Goal: Transaction & Acquisition: Purchase product/service

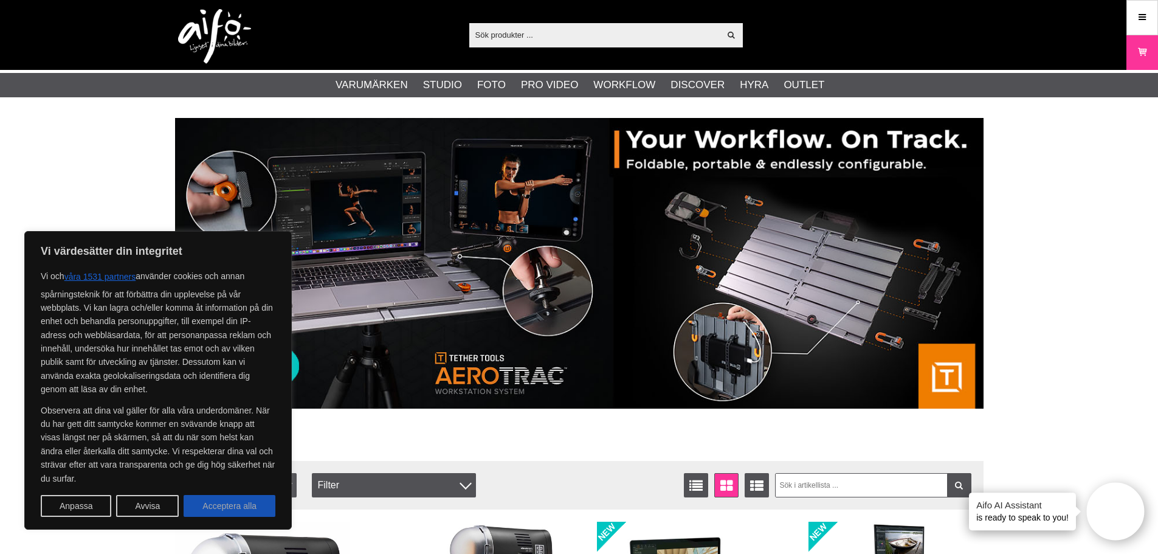
click at [204, 510] on button "Acceptera alla" at bounding box center [230, 506] width 92 height 22
checkbox input "true"
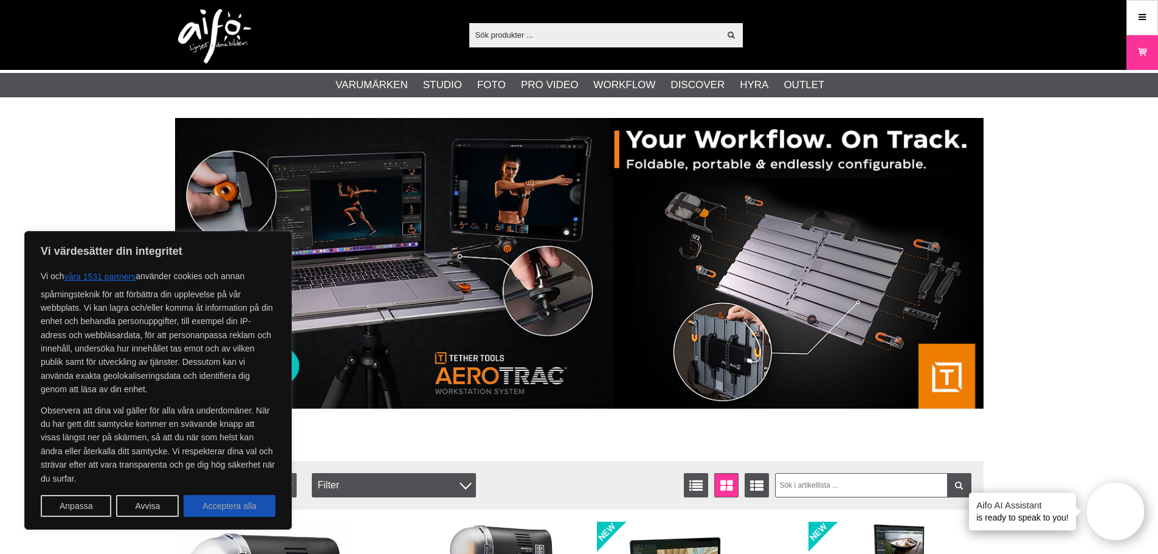
checkbox input "true"
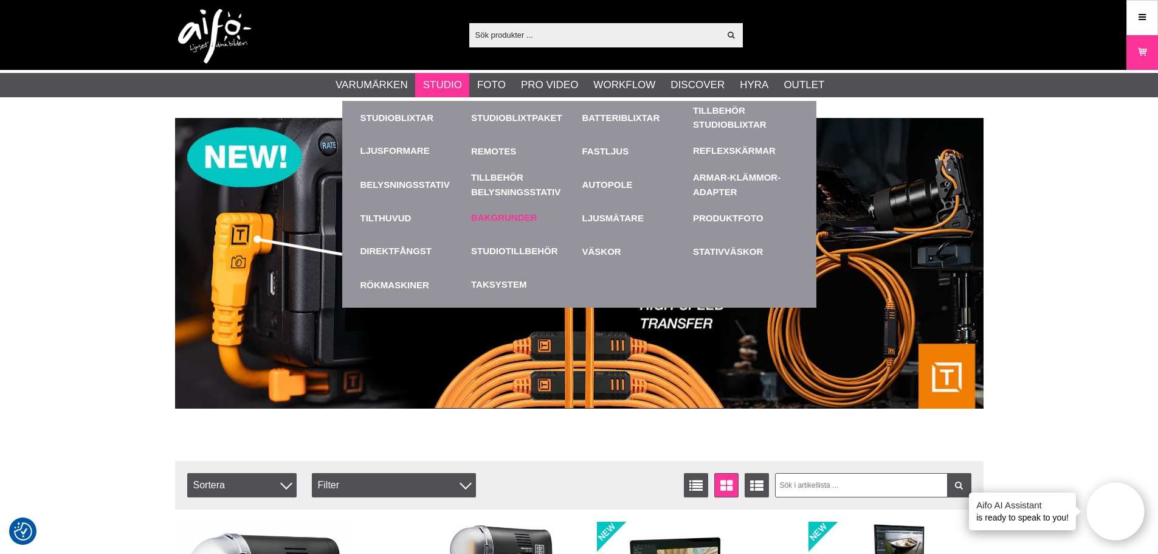
click at [498, 214] on link "Bakgrunder" at bounding box center [504, 218] width 66 height 14
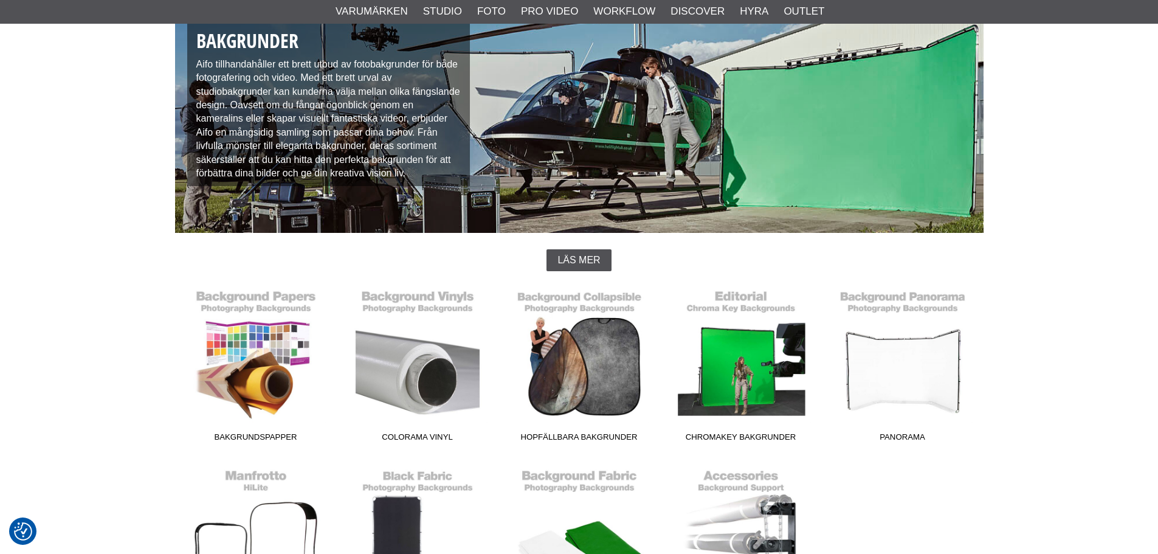
scroll to position [182, 0]
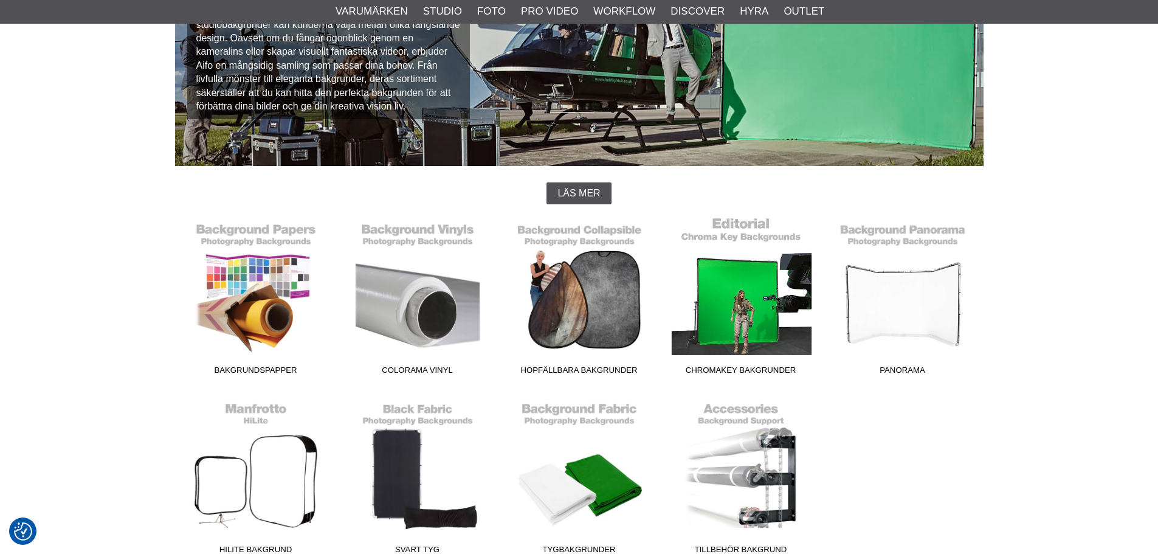
click at [765, 343] on link "Chromakey Bakgrunder" at bounding box center [741, 298] width 162 height 164
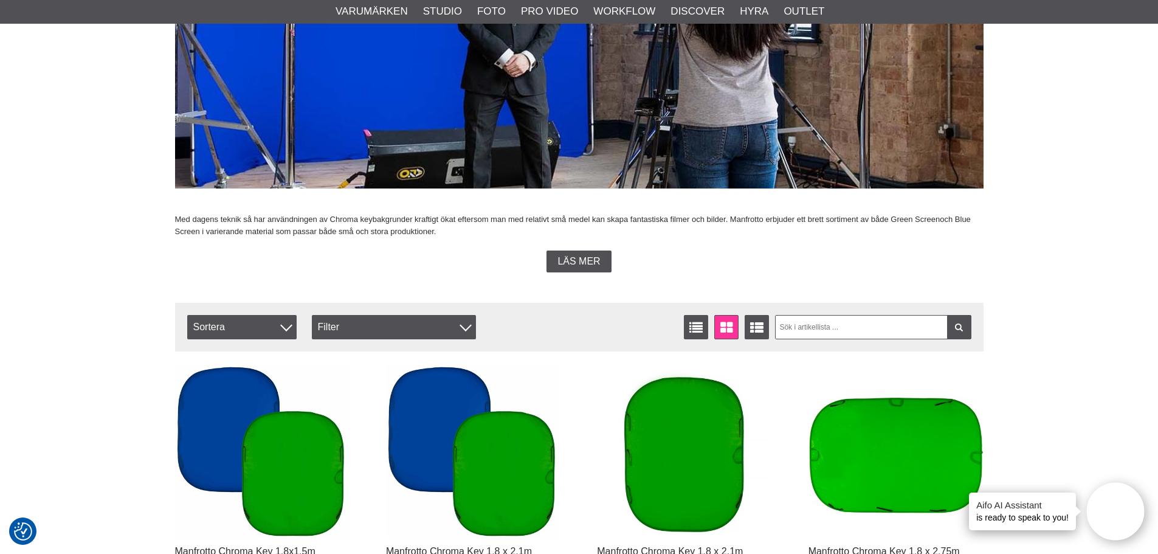
scroll to position [365, 0]
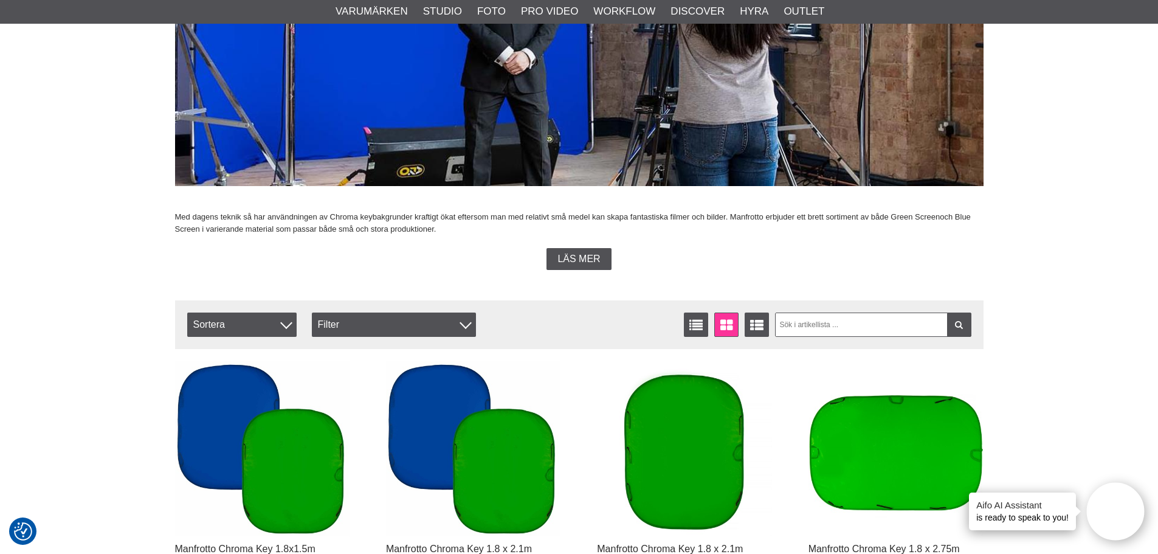
click at [565, 262] on span "Läs mer" at bounding box center [578, 258] width 43 height 11
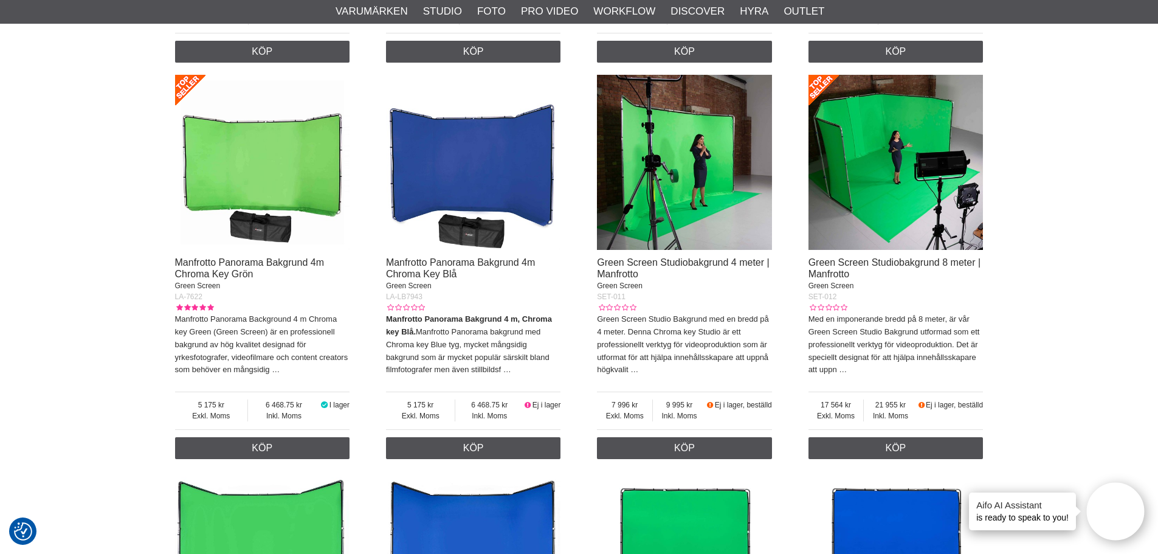
scroll to position [4559, 0]
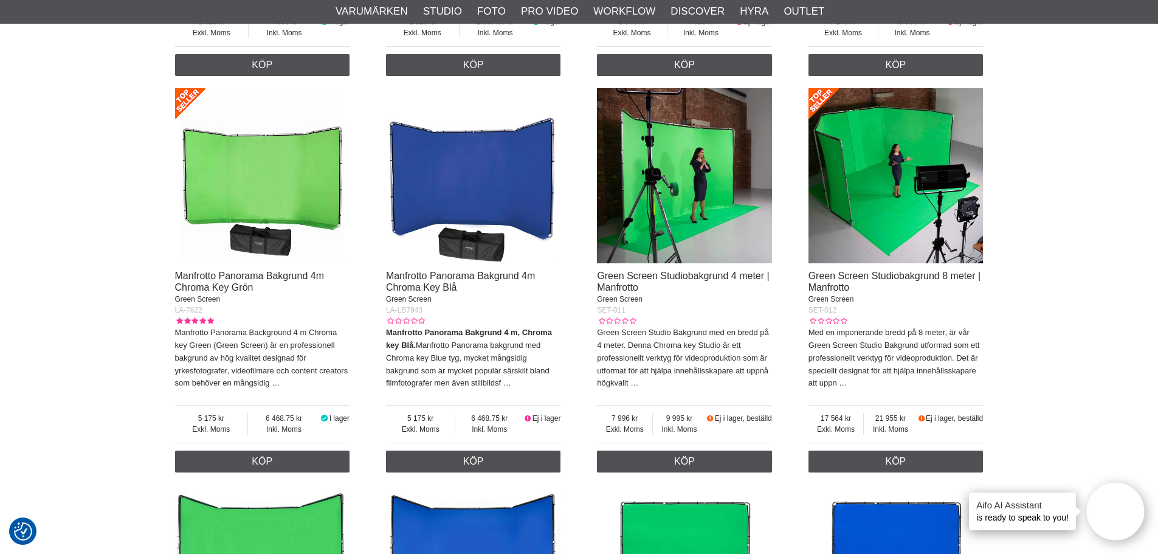
click at [226, 190] on img at bounding box center [262, 175] width 175 height 175
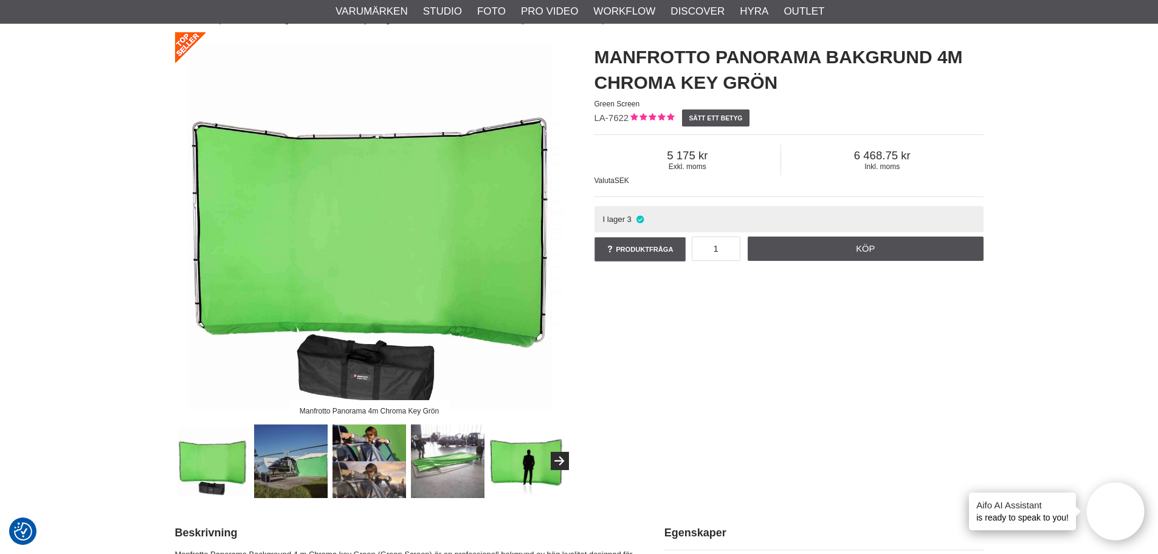
scroll to position [243, 0]
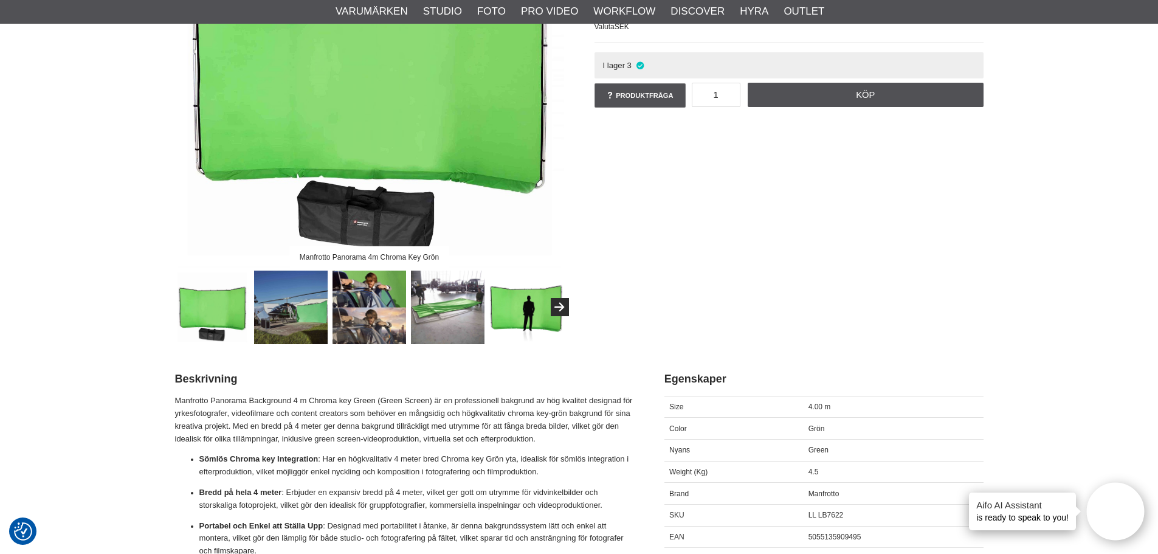
click at [346, 141] on img at bounding box center [369, 72] width 389 height 389
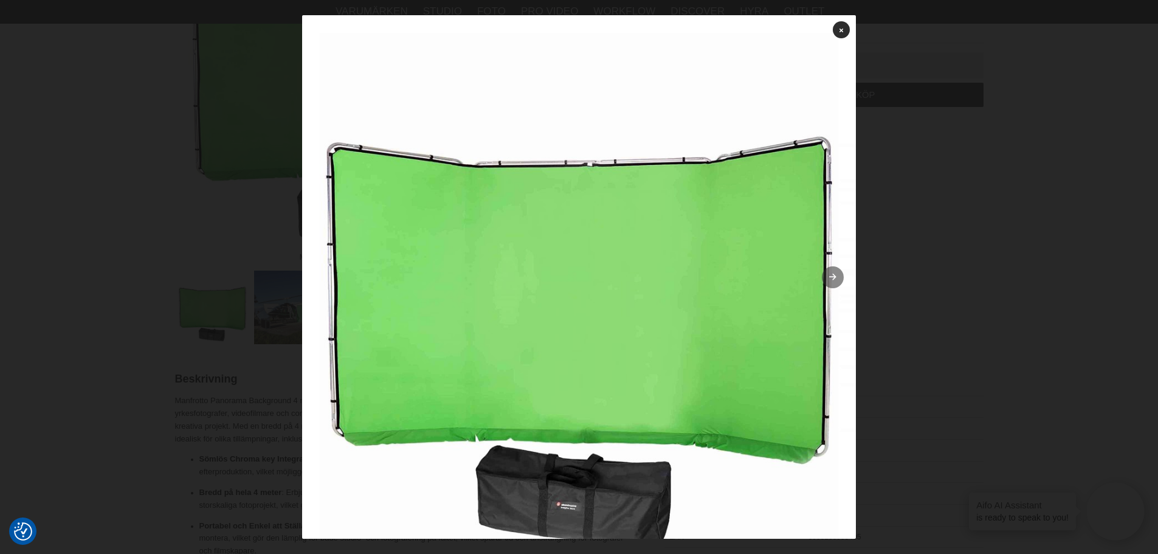
click at [825, 281] on link at bounding box center [833, 277] width 22 height 22
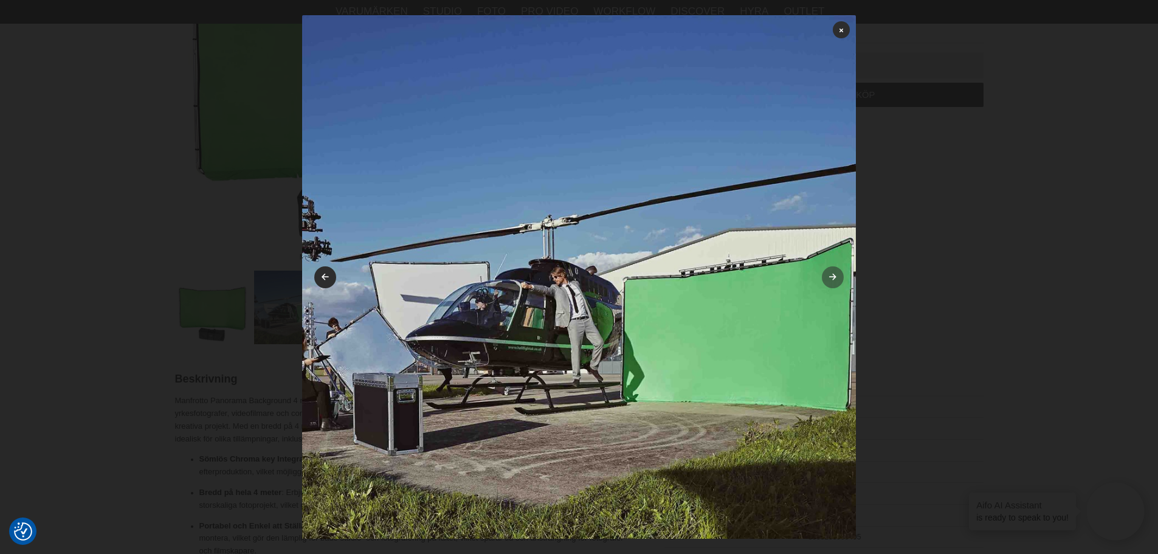
click at [825, 281] on link at bounding box center [833, 277] width 22 height 22
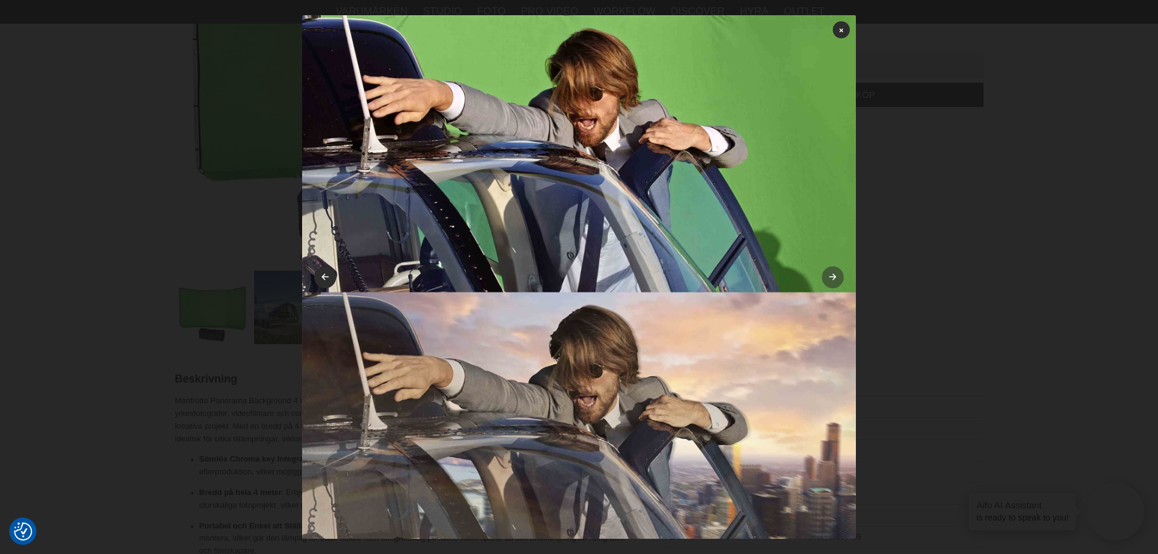
click at [825, 281] on link at bounding box center [833, 277] width 22 height 22
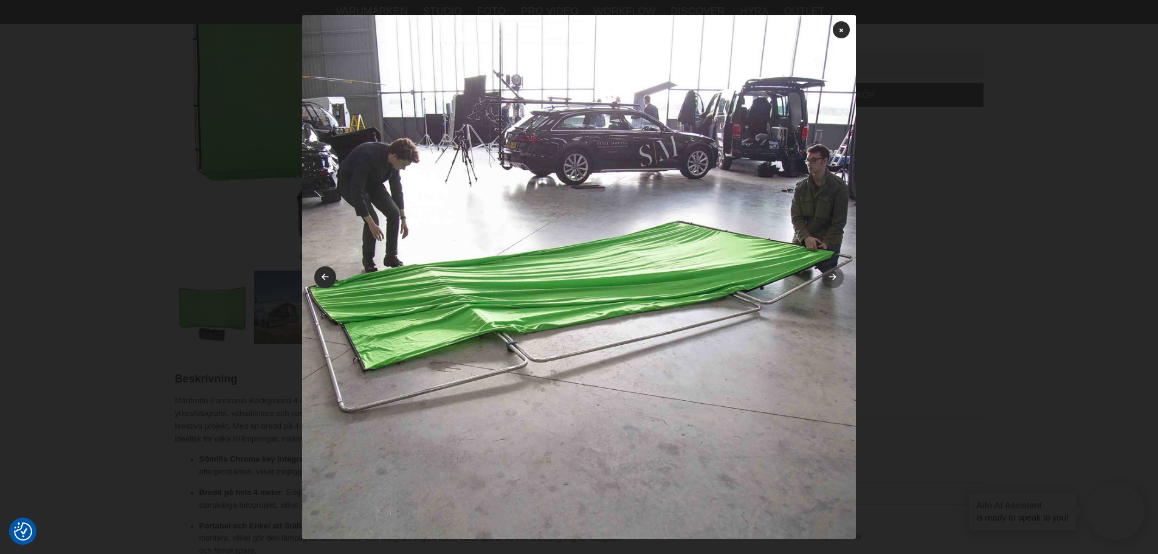
click at [825, 281] on link at bounding box center [833, 277] width 22 height 22
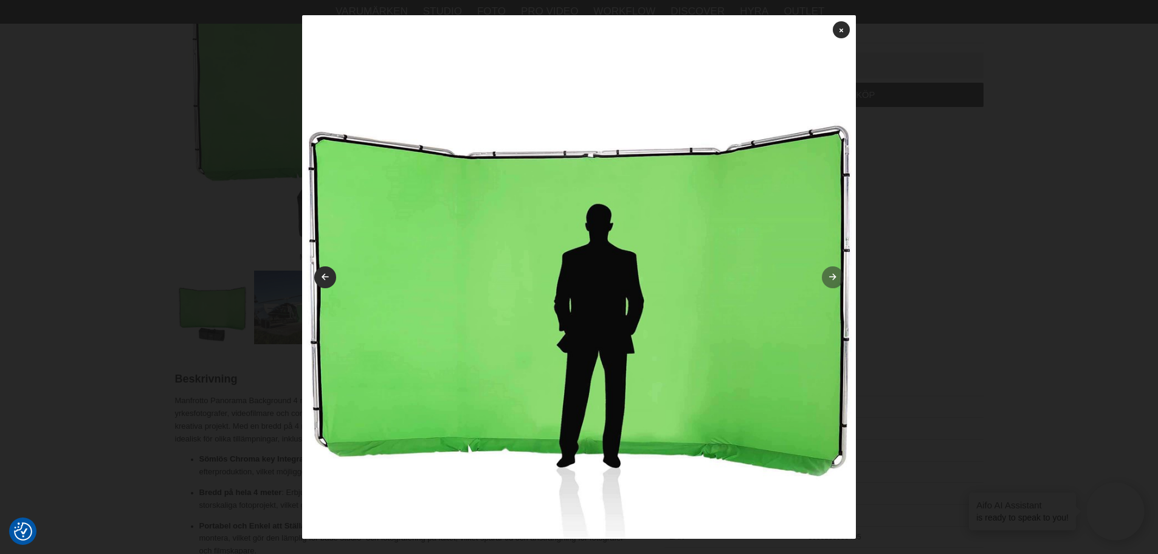
click at [825, 281] on link at bounding box center [833, 277] width 22 height 22
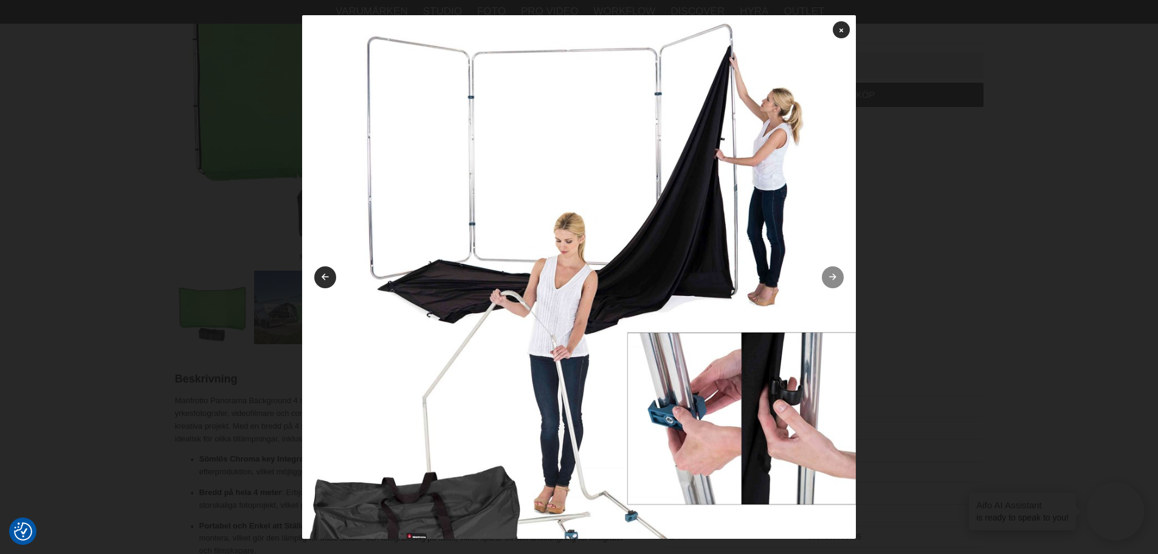
click at [825, 281] on link at bounding box center [833, 277] width 22 height 22
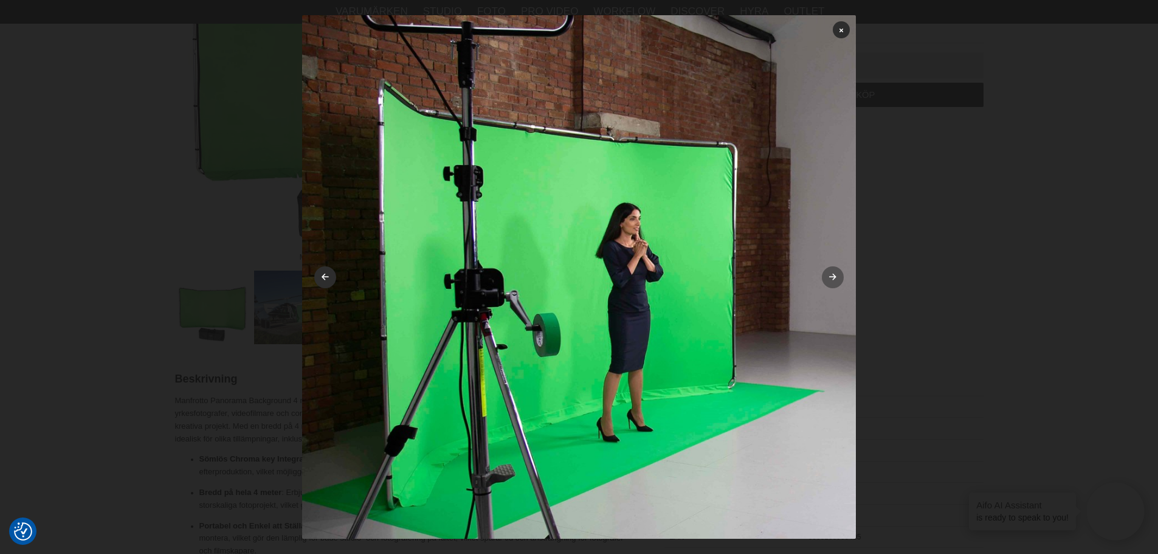
click at [825, 281] on link at bounding box center [833, 277] width 22 height 22
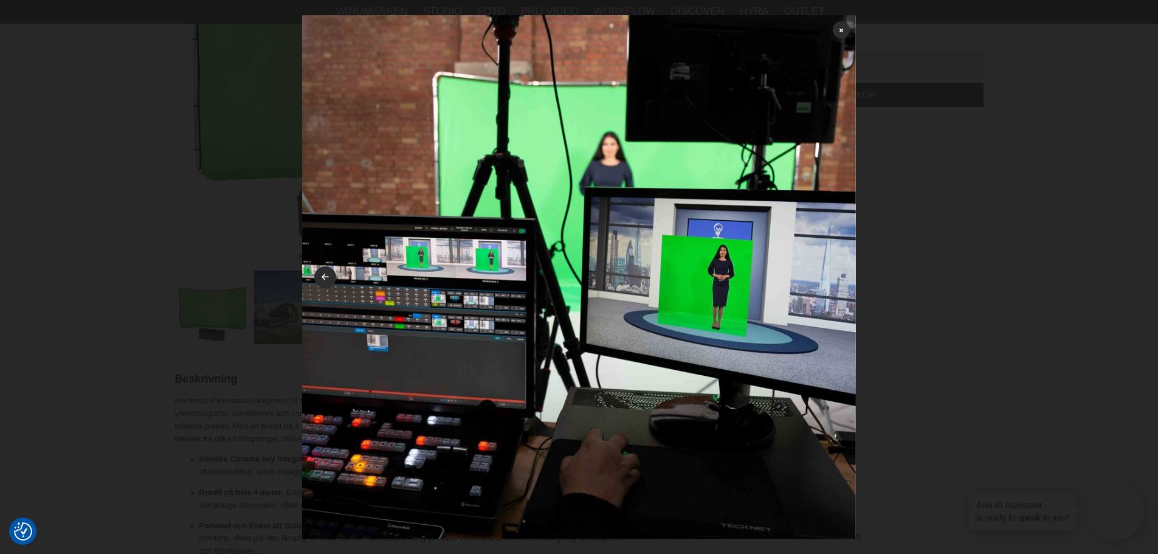
click at [825, 281] on img at bounding box center [579, 292] width 554 height 554
click at [308, 264] on img at bounding box center [579, 292] width 554 height 554
click at [320, 278] on link at bounding box center [325, 277] width 22 height 22
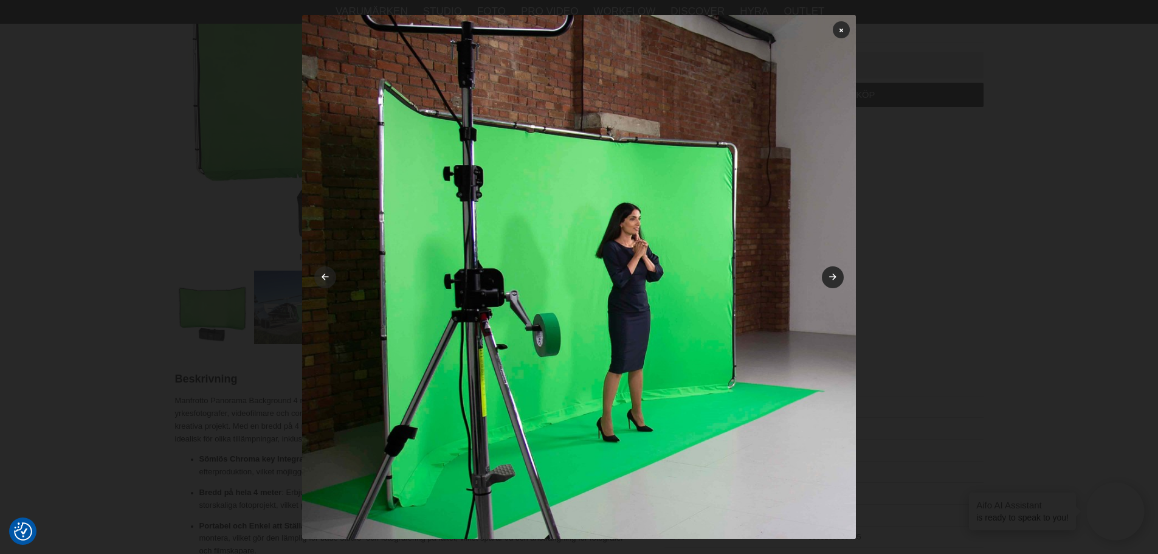
click at [320, 278] on icon at bounding box center [325, 278] width 10 height 8
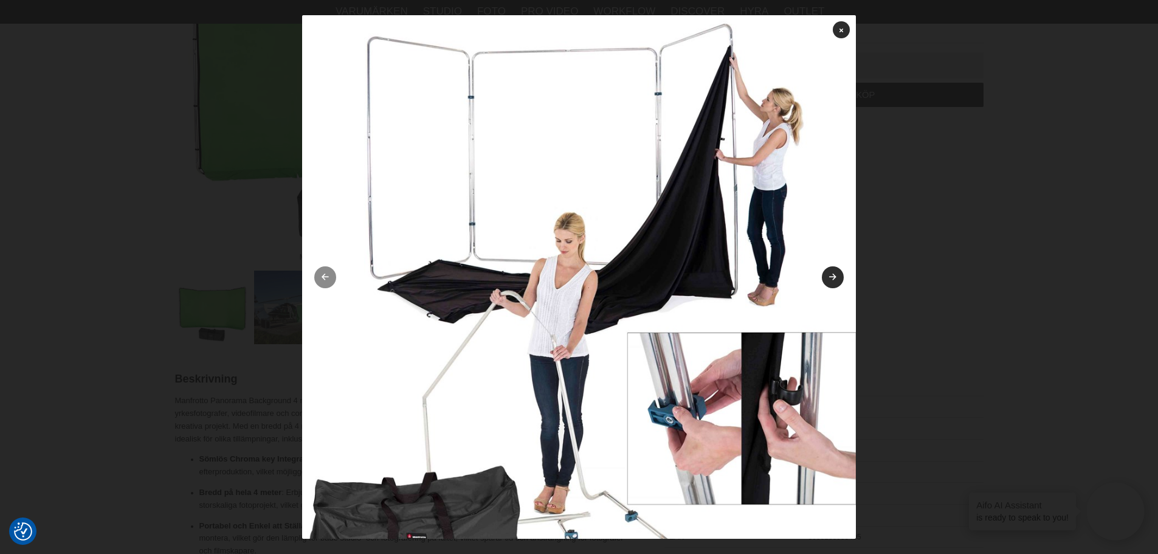
click at [320, 278] on icon at bounding box center [325, 278] width 10 height 8
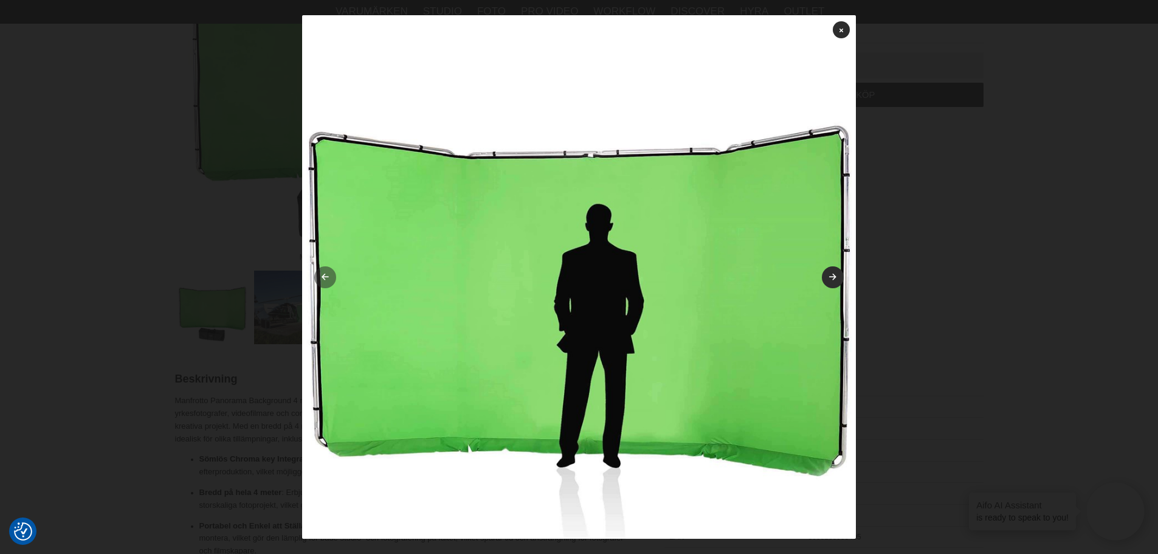
click at [320, 278] on icon at bounding box center [325, 278] width 10 height 8
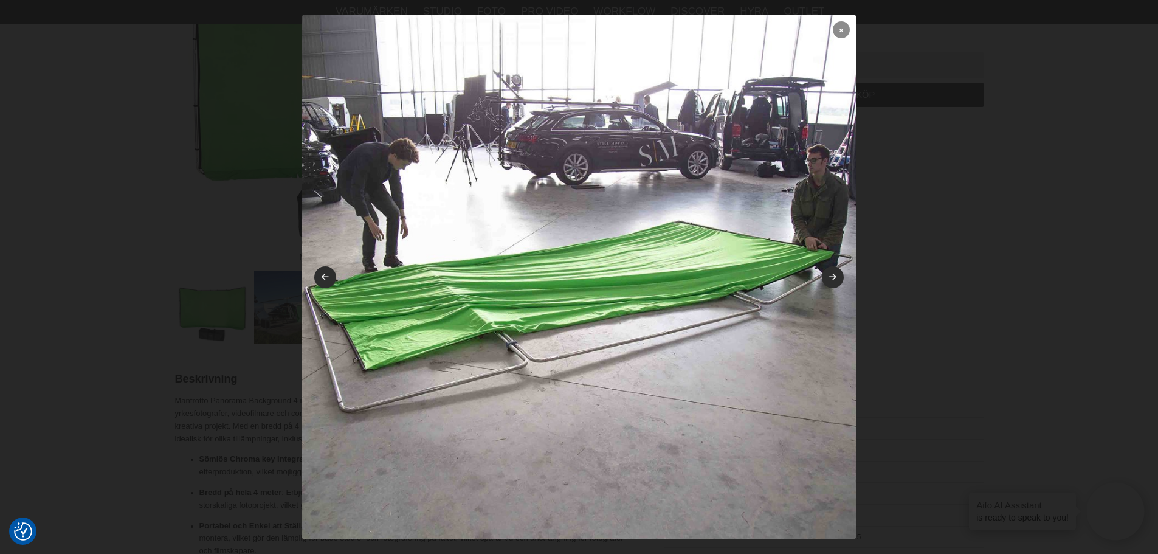
click at [833, 34] on link at bounding box center [841, 29] width 17 height 17
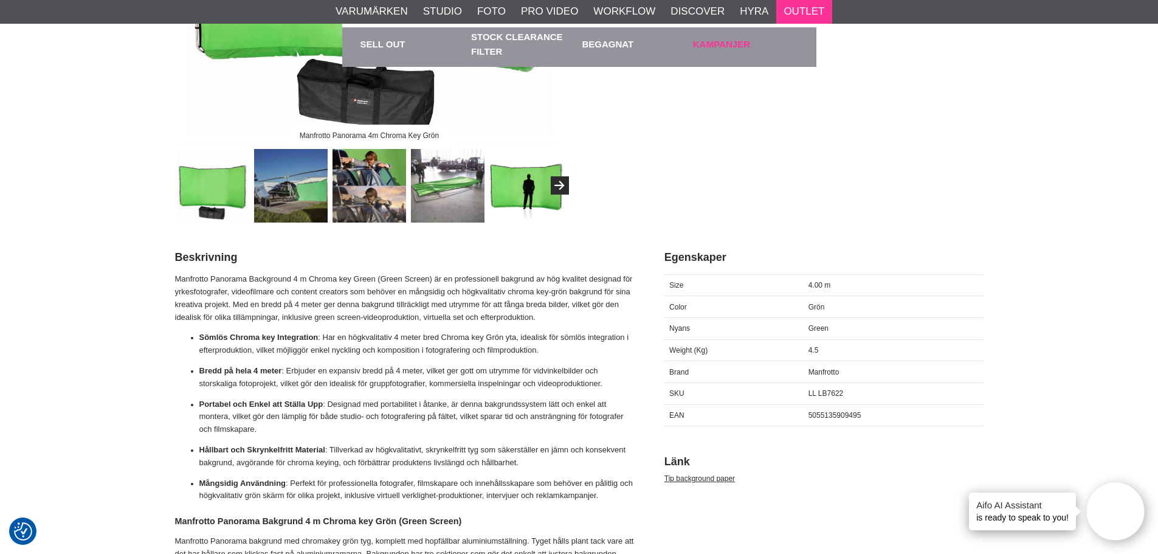
scroll to position [122, 0]
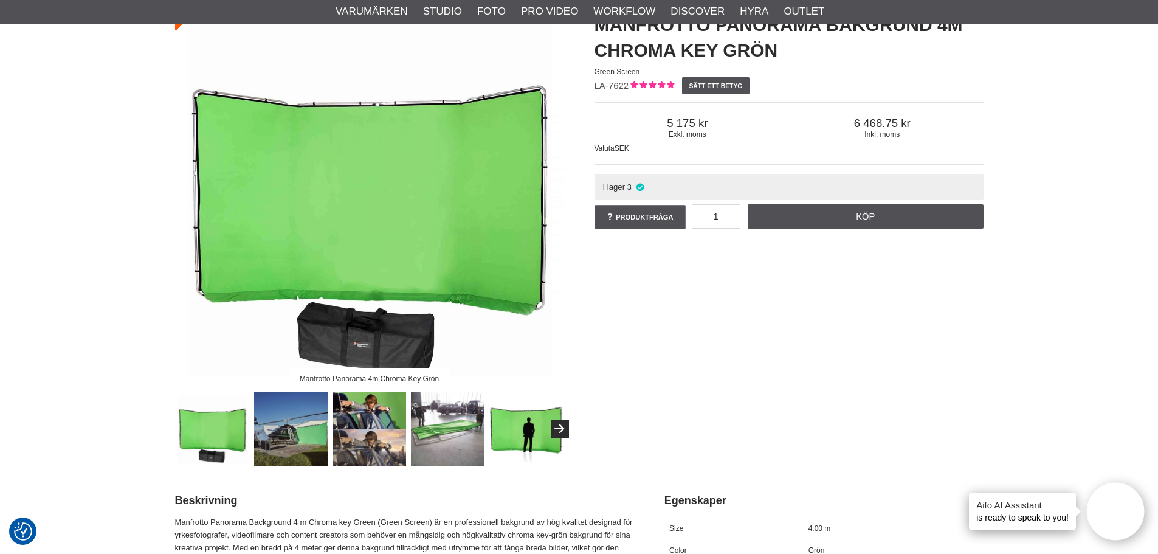
click at [512, 438] on img at bounding box center [526, 429] width 74 height 74
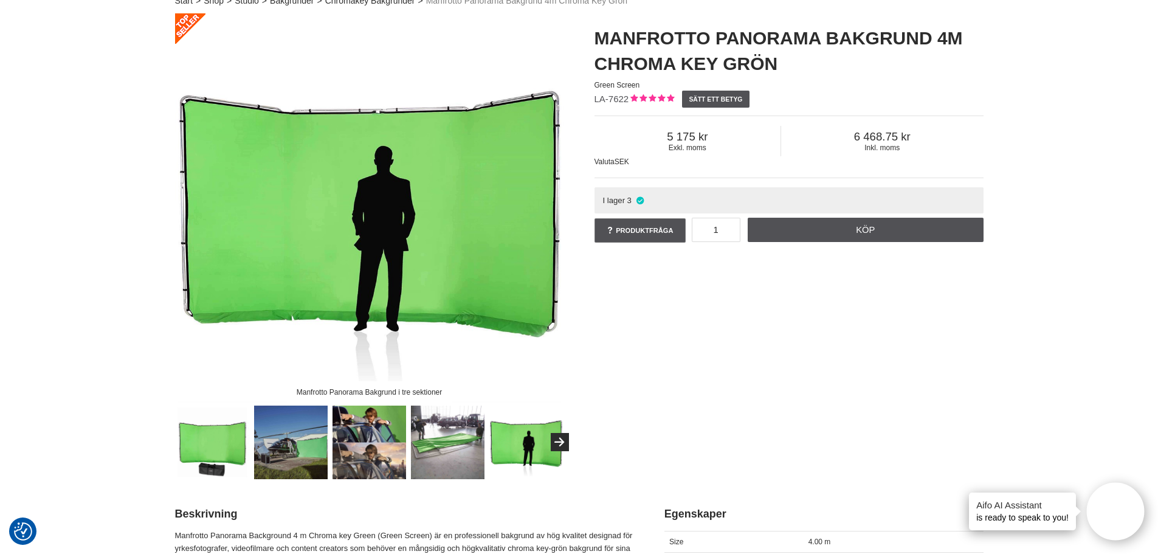
scroll to position [0, 0]
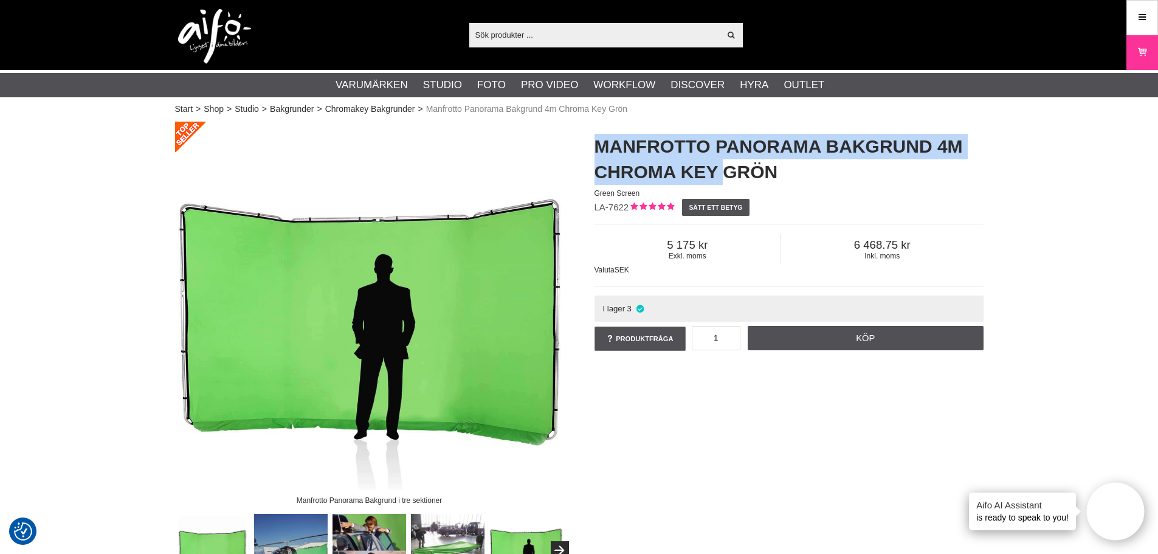
drag, startPoint x: 596, startPoint y: 150, endPoint x: 725, endPoint y: 170, distance: 130.3
click at [725, 170] on h1 "Manfrotto Panorama Bakgrund 4m Chroma Key Grön" at bounding box center [789, 159] width 389 height 51
copy h1 "Manfrotto Panorama Bakgrund 4m Chroma Key"
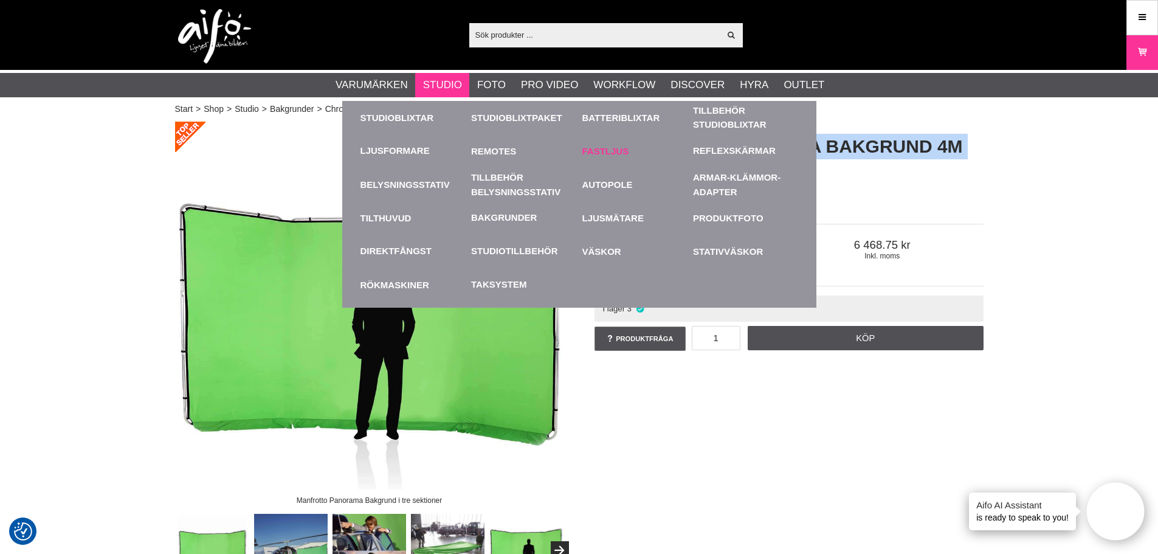
click at [611, 150] on link "Fastljus" at bounding box center [634, 150] width 105 height 33
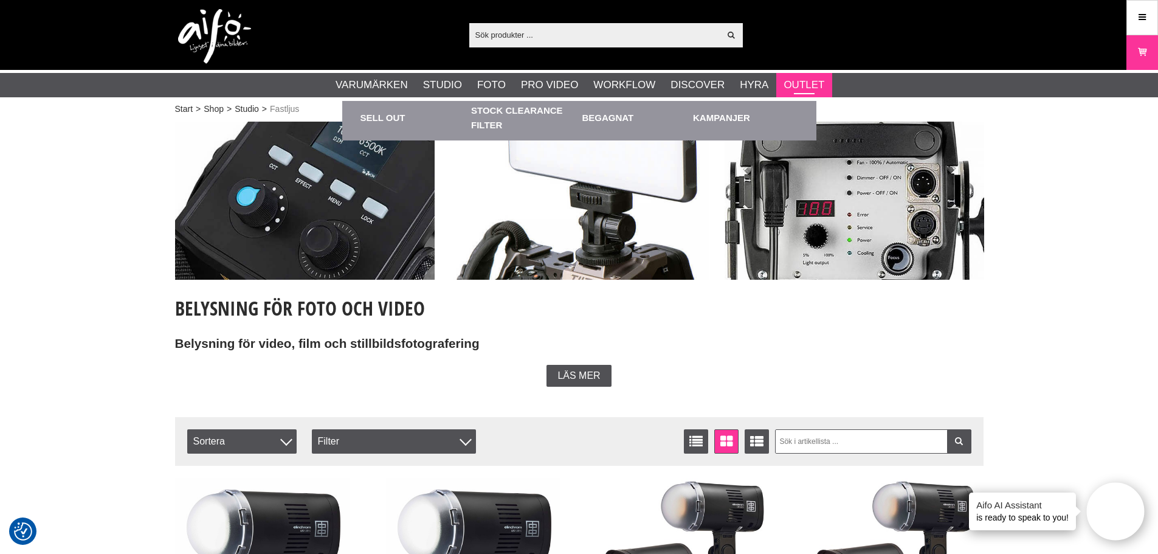
click at [818, 84] on link "Outlet" at bounding box center [804, 85] width 41 height 16
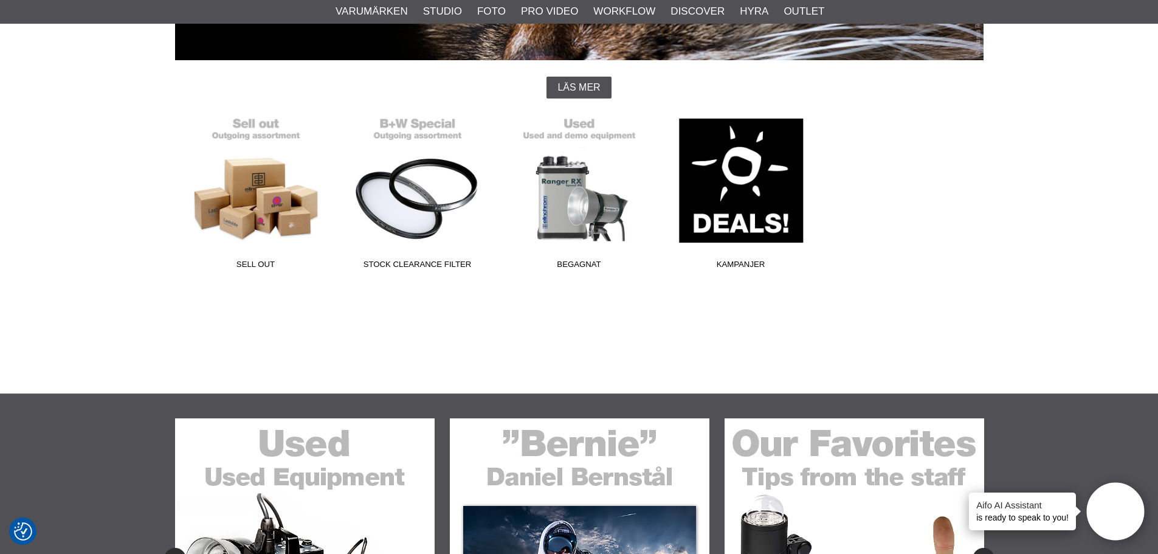
scroll to position [122, 0]
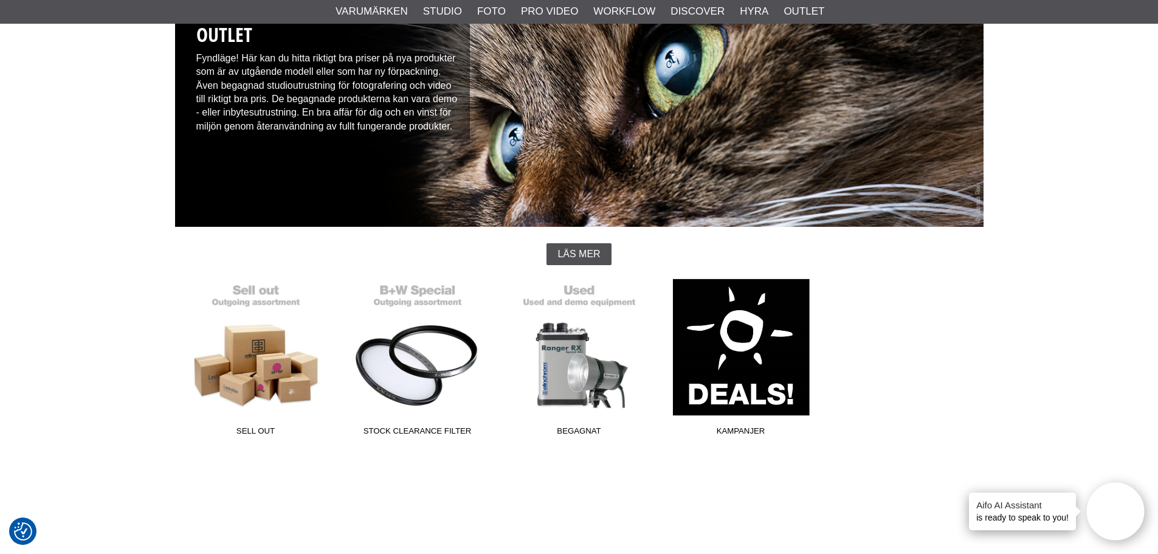
click at [760, 378] on link "Kampanjer" at bounding box center [741, 359] width 162 height 164
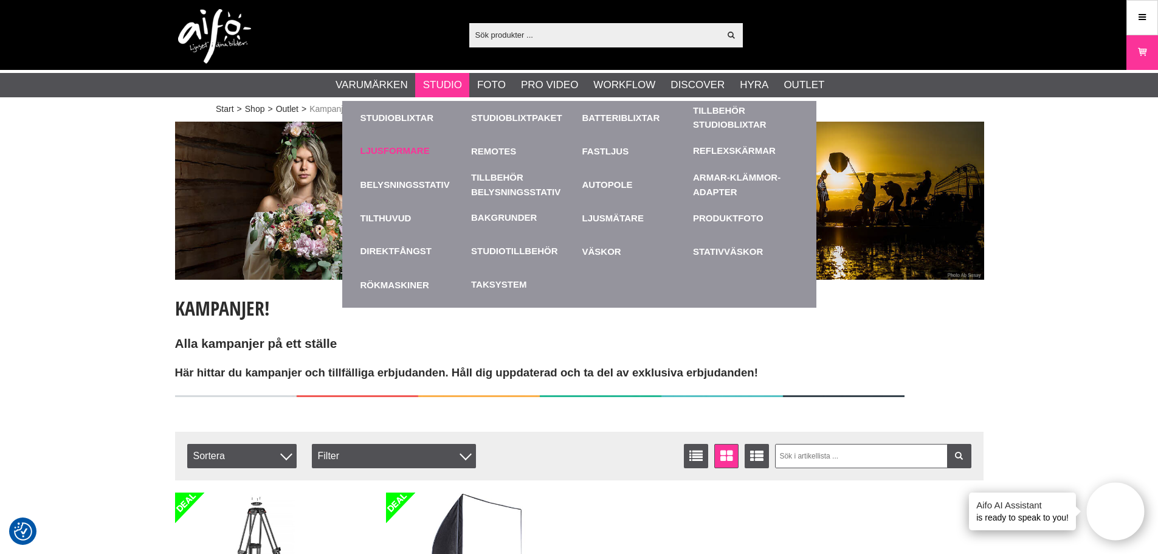
click at [410, 150] on link "Ljusformare" at bounding box center [394, 151] width 69 height 14
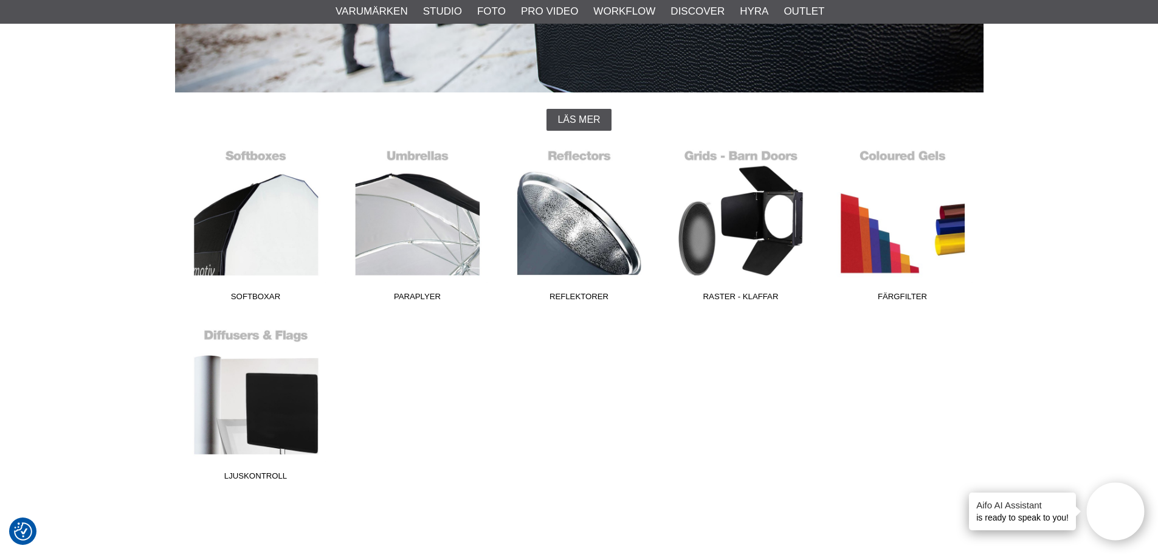
scroll to position [243, 0]
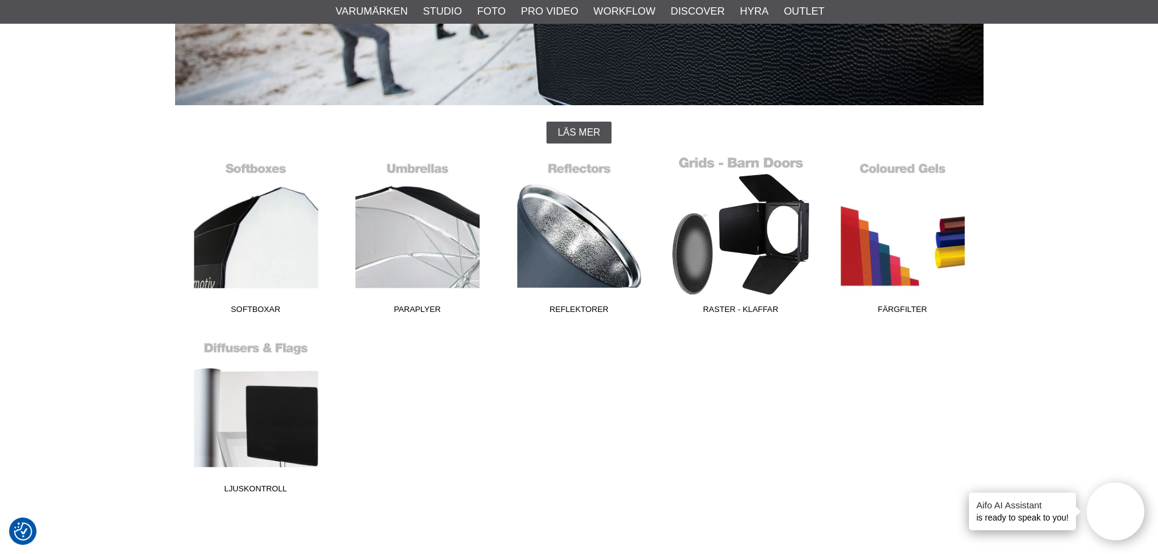
click at [730, 255] on link "Raster - Klaffar" at bounding box center [741, 238] width 162 height 164
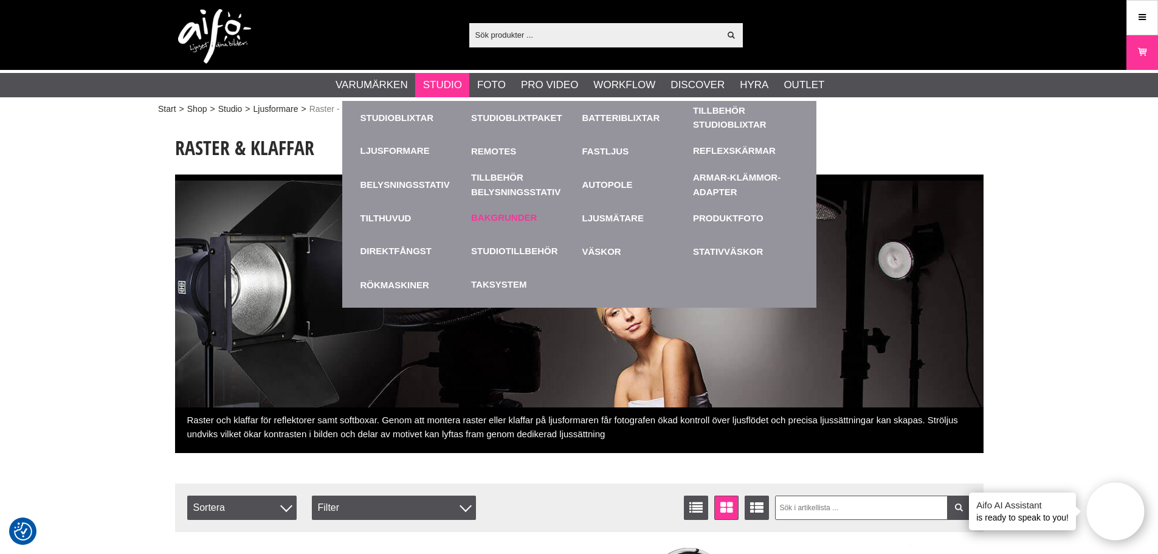
click at [489, 214] on link "Bakgrunder" at bounding box center [504, 218] width 66 height 14
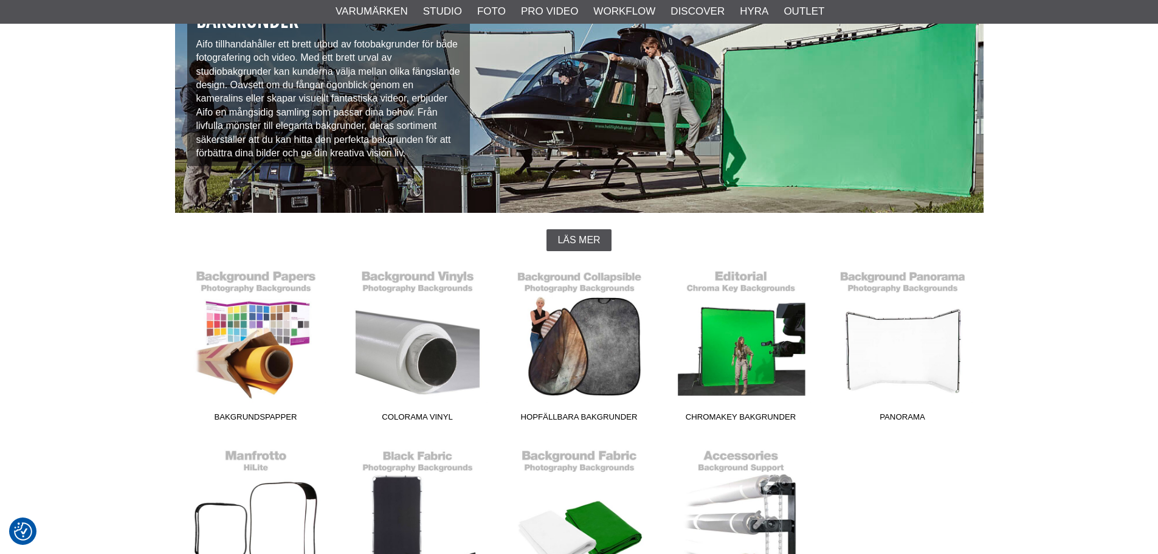
scroll to position [243, 0]
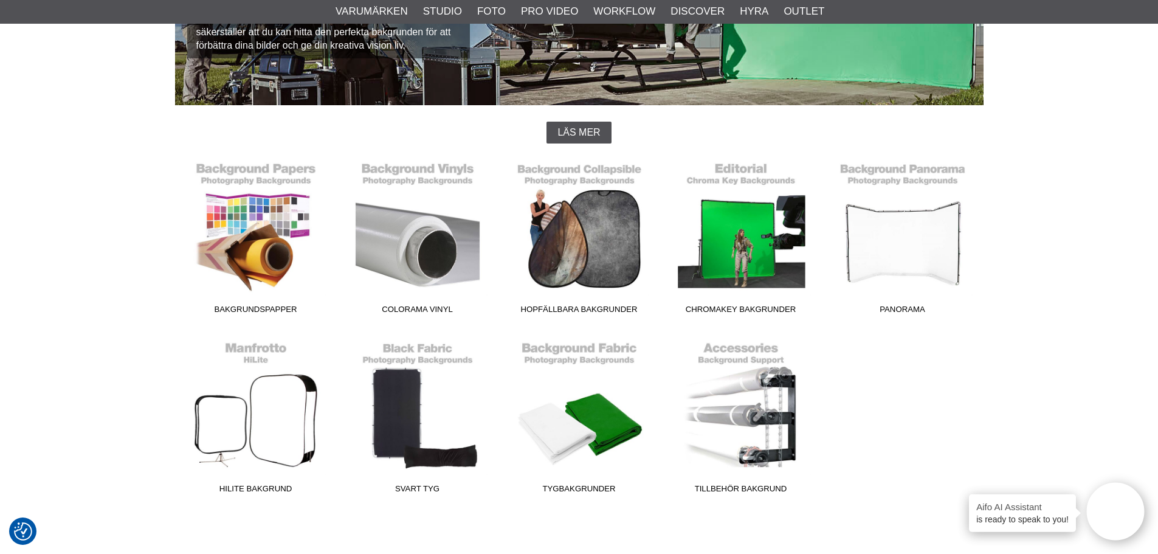
click at [695, 275] on link "Chromakey Bakgrunder" at bounding box center [741, 238] width 162 height 164
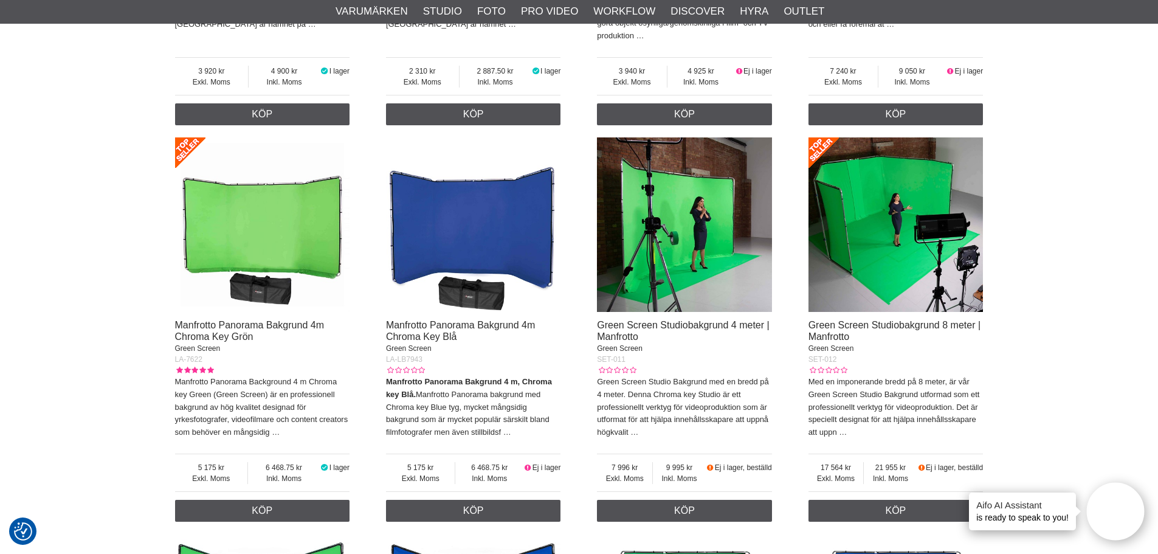
scroll to position [2310, 0]
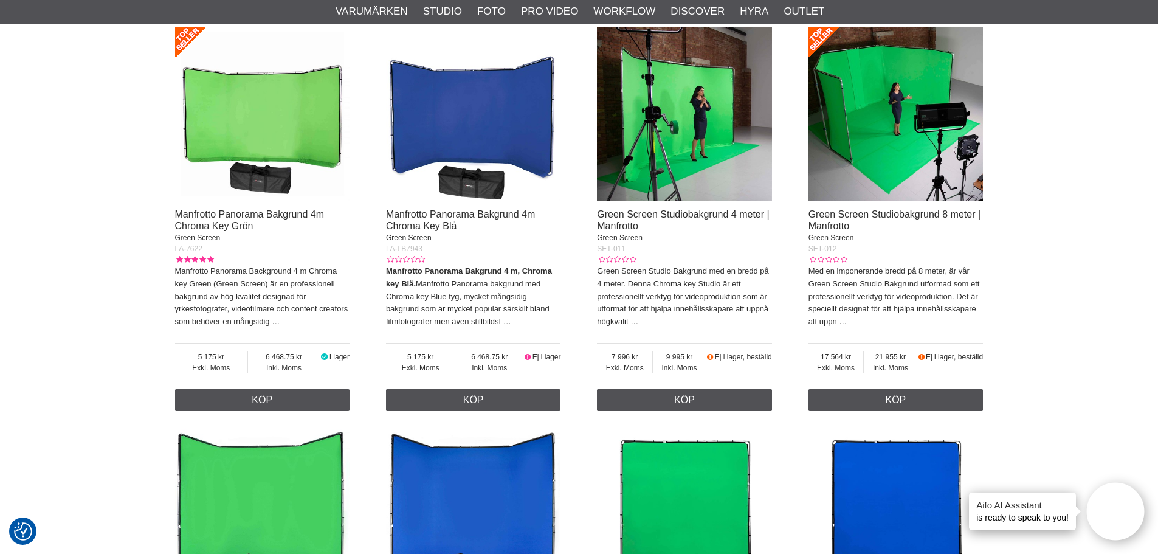
click at [263, 109] on img at bounding box center [262, 114] width 175 height 175
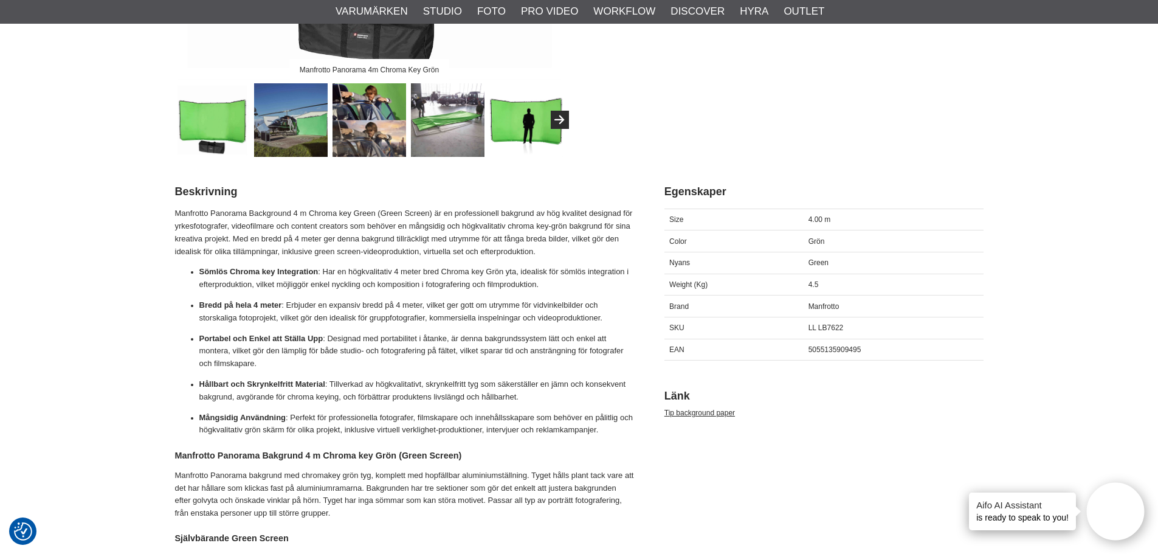
scroll to position [401, 0]
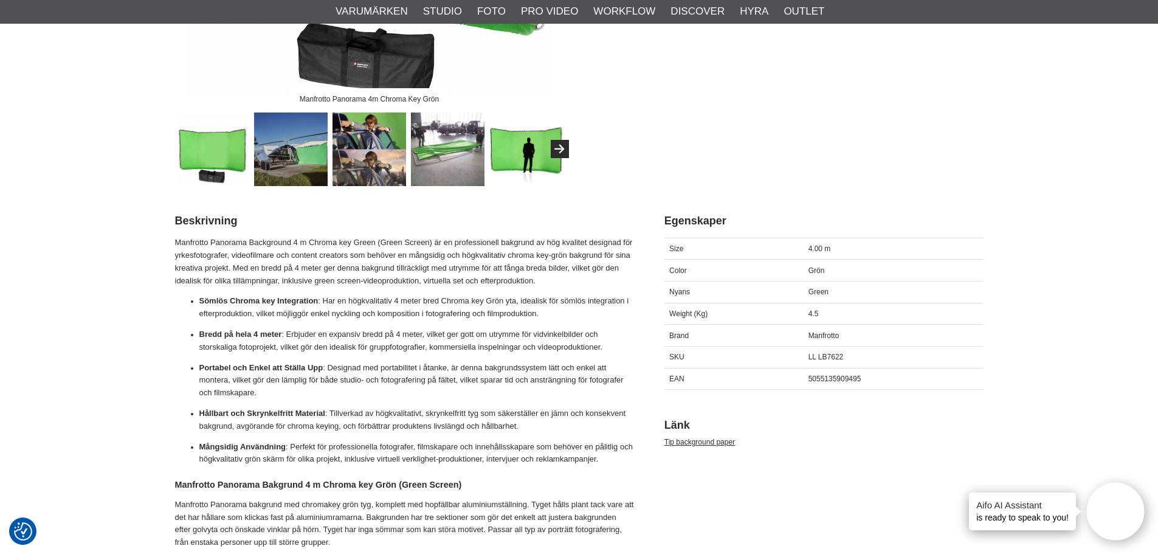
click at [192, 139] on img at bounding box center [213, 149] width 74 height 74
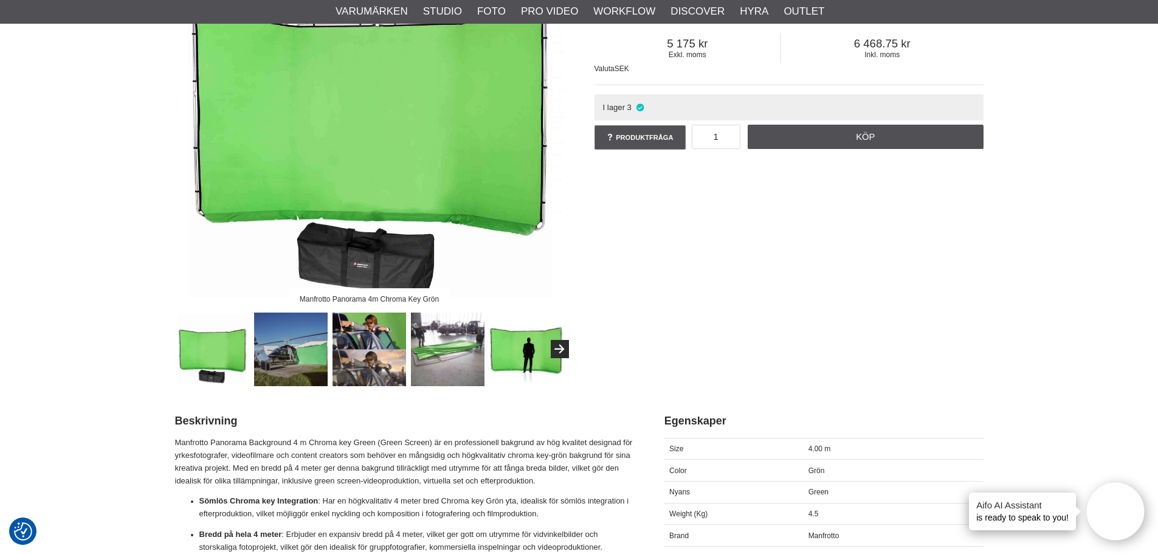
scroll to position [158, 0]
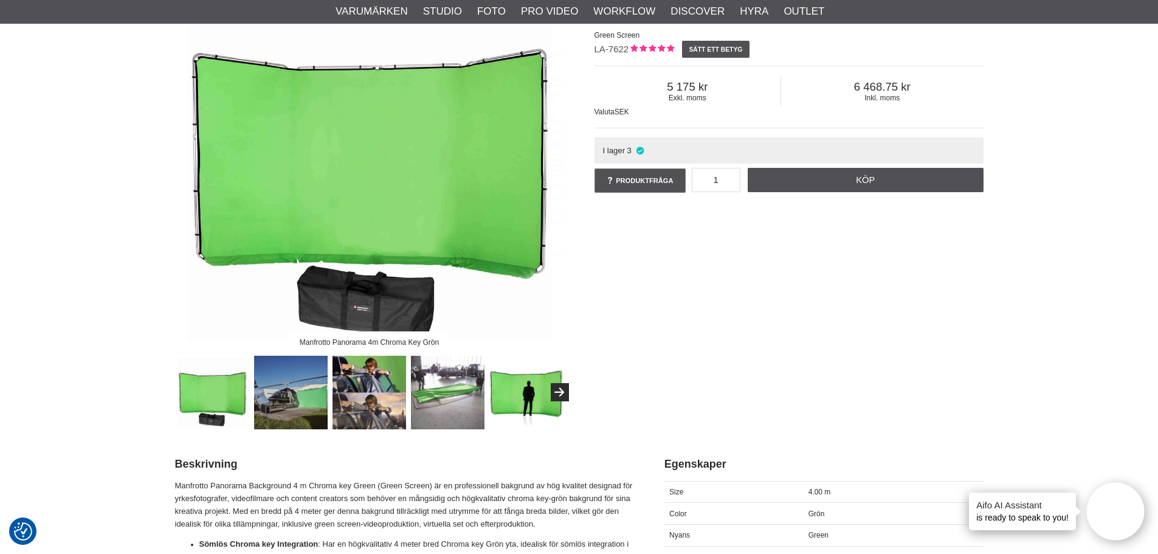
click at [310, 388] on img at bounding box center [291, 393] width 74 height 74
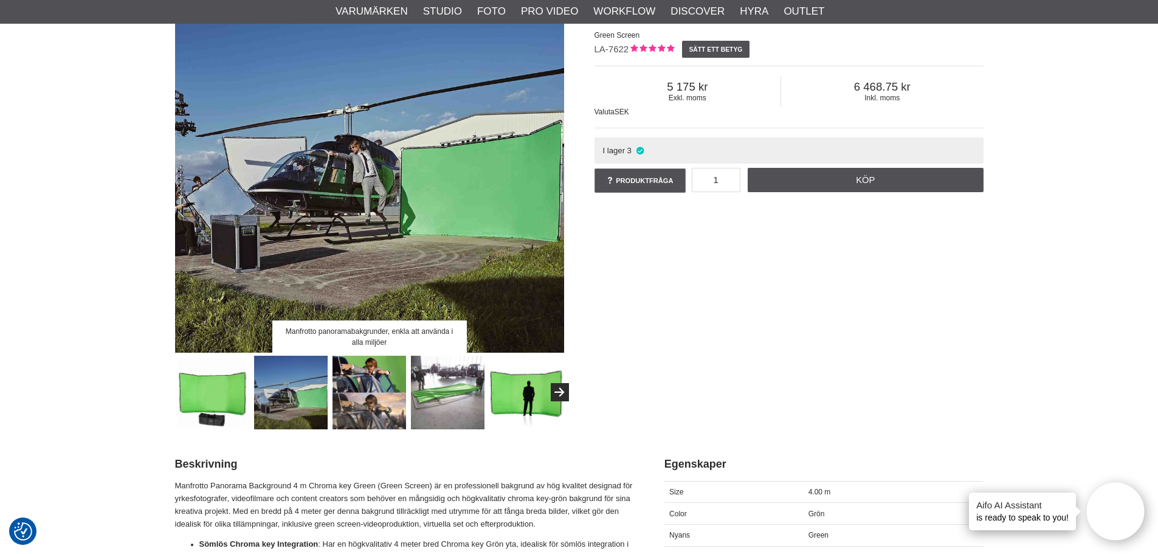
click at [396, 391] on img at bounding box center [370, 393] width 74 height 74
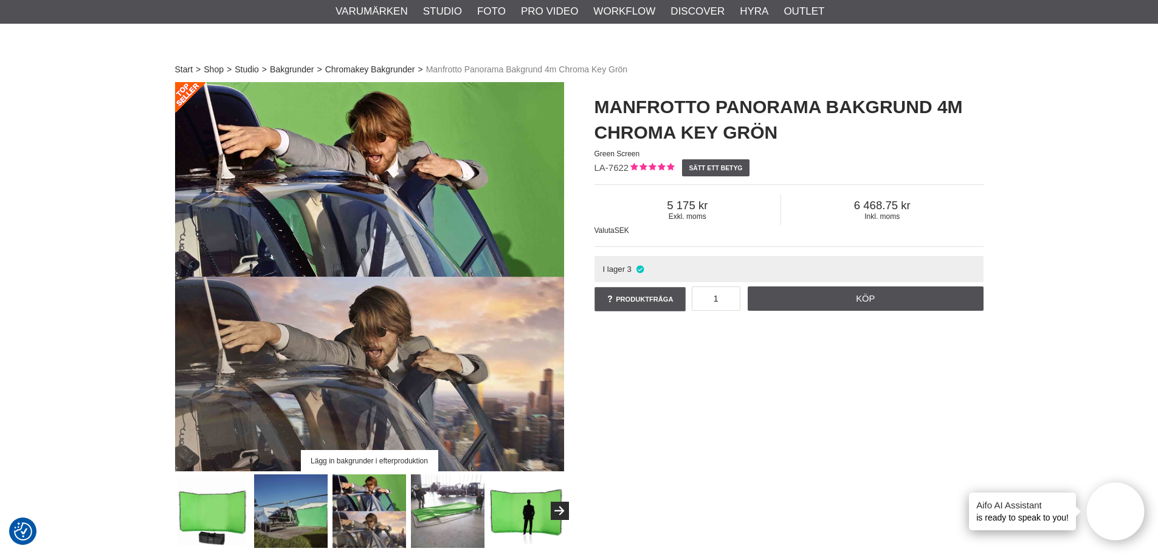
scroll to position [61, 0]
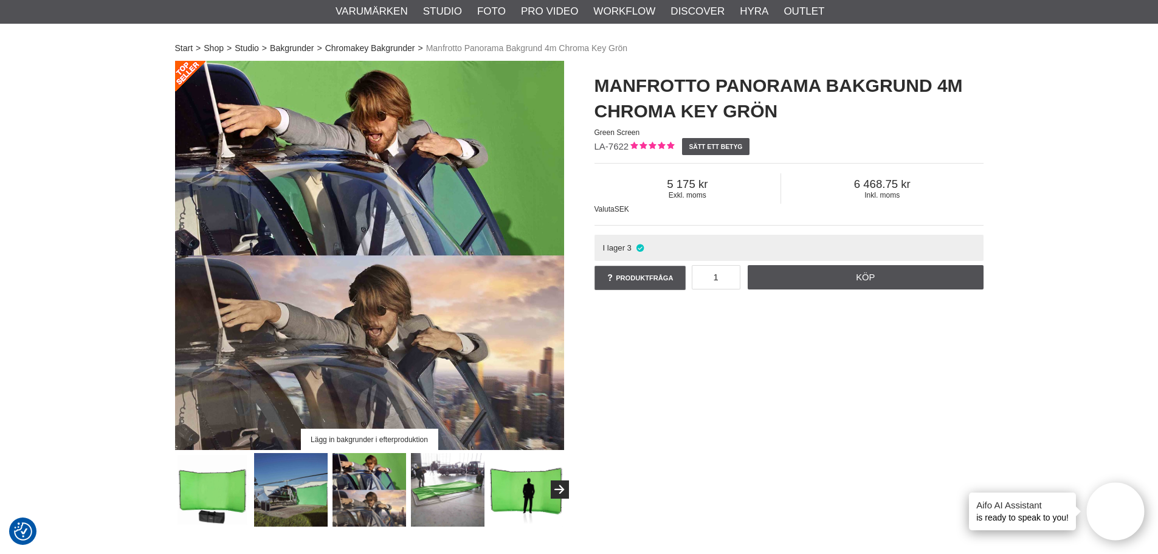
click at [457, 490] on img at bounding box center [448, 490] width 74 height 74
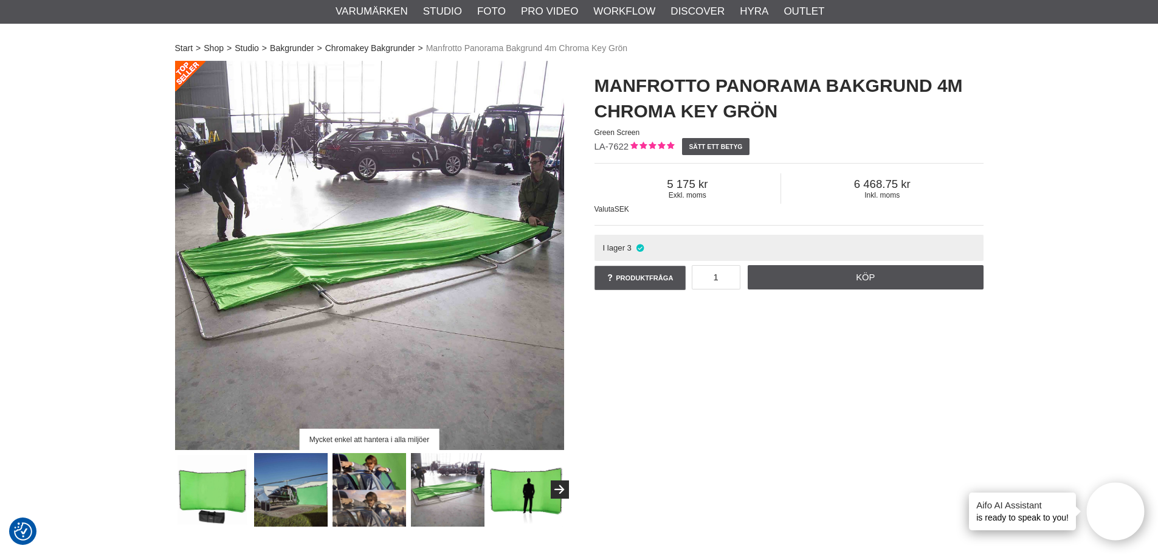
click at [529, 483] on img at bounding box center [526, 490] width 74 height 74
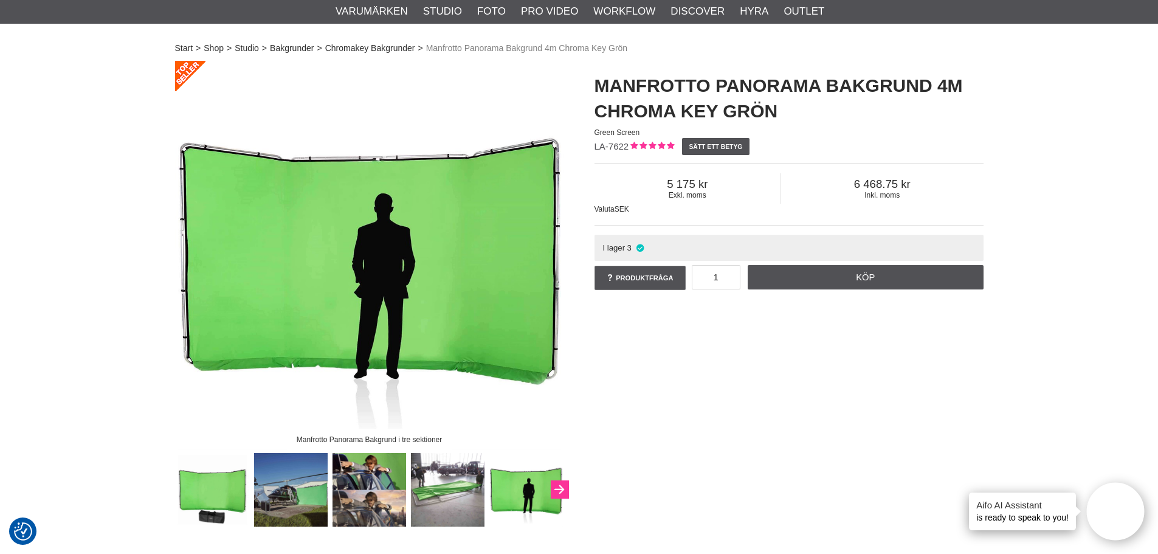
click at [567, 492] on button "Next" at bounding box center [560, 489] width 18 height 18
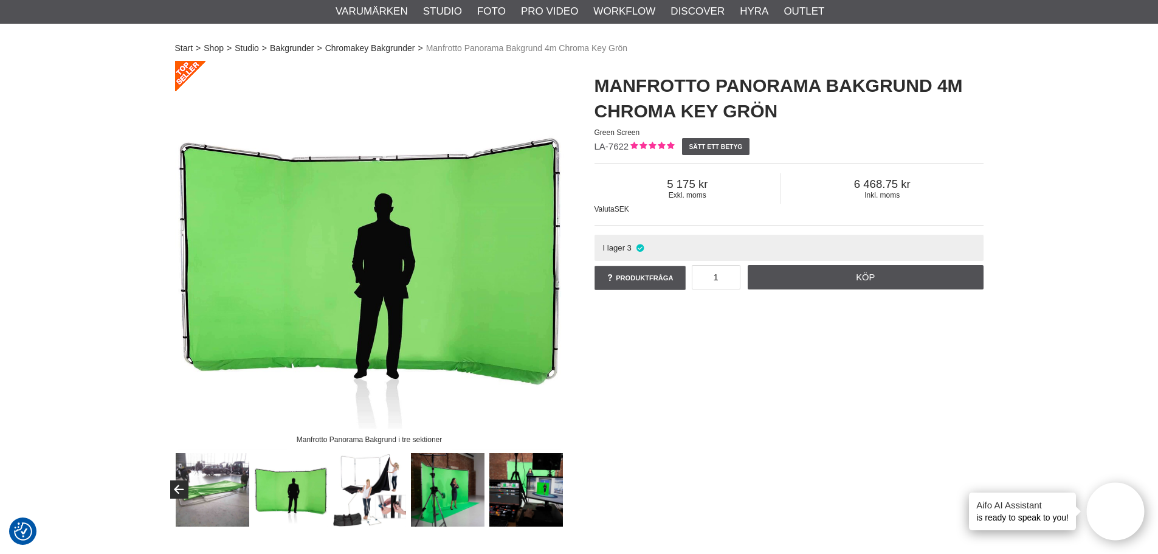
click at [343, 502] on img at bounding box center [370, 490] width 74 height 74
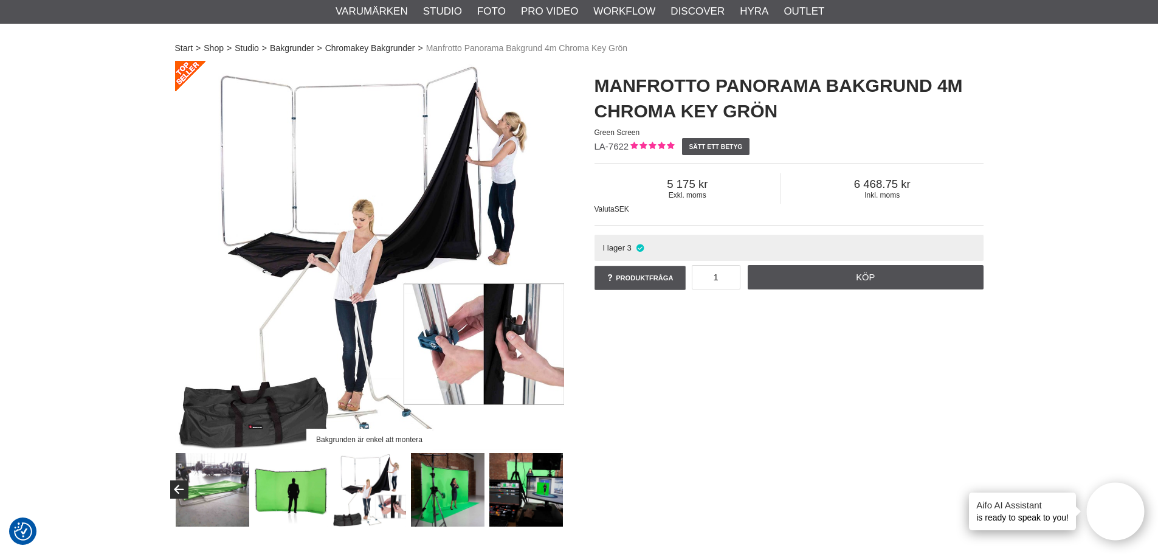
click at [461, 491] on img at bounding box center [448, 490] width 74 height 74
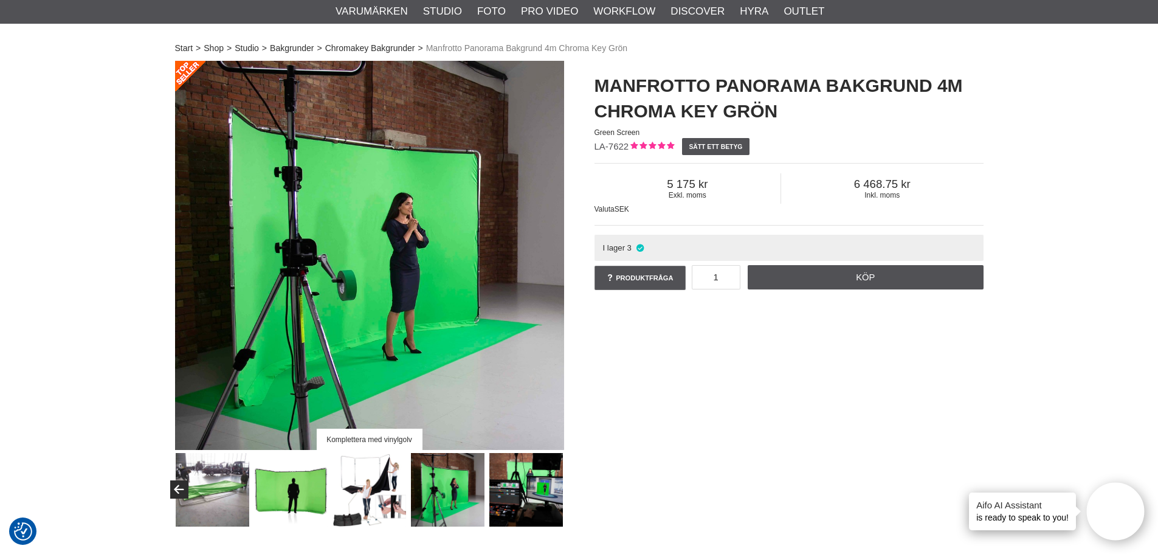
click at [548, 498] on img at bounding box center [526, 490] width 74 height 74
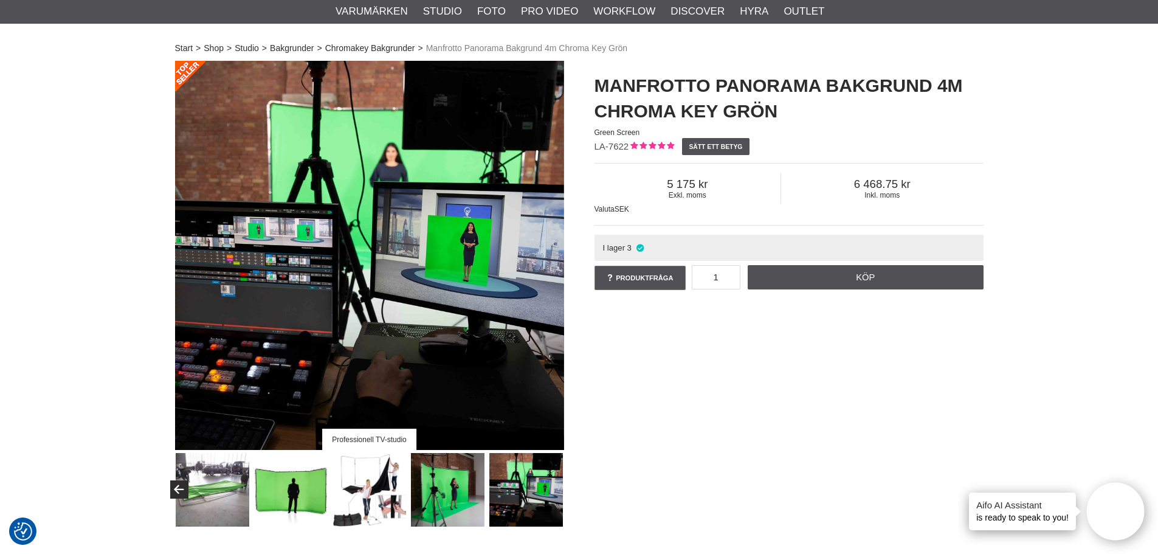
click at [452, 494] on img at bounding box center [448, 490] width 74 height 74
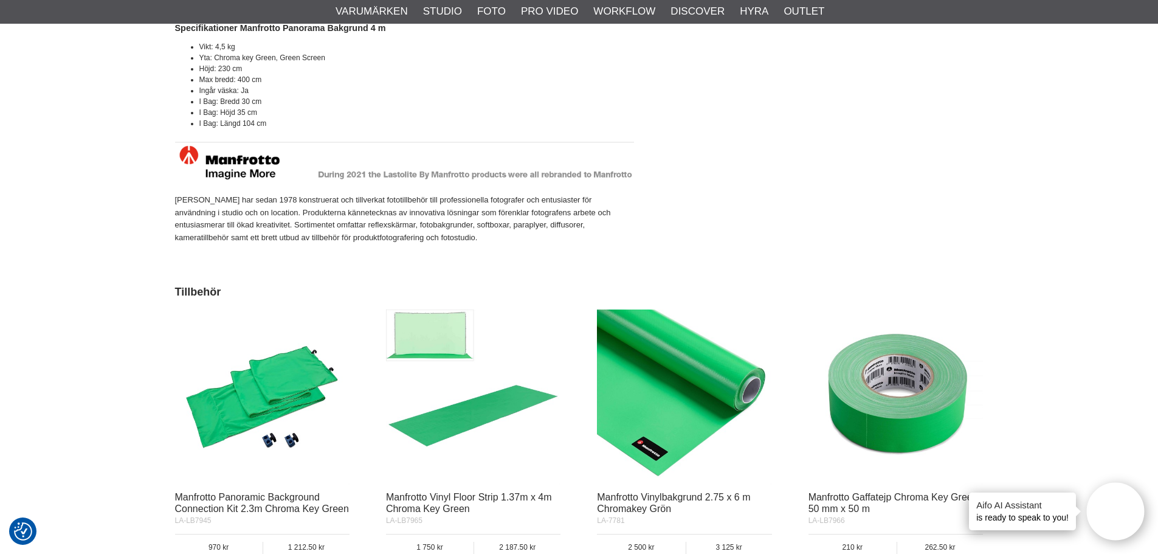
scroll to position [1398, 0]
